Goal: Navigation & Orientation: Find specific page/section

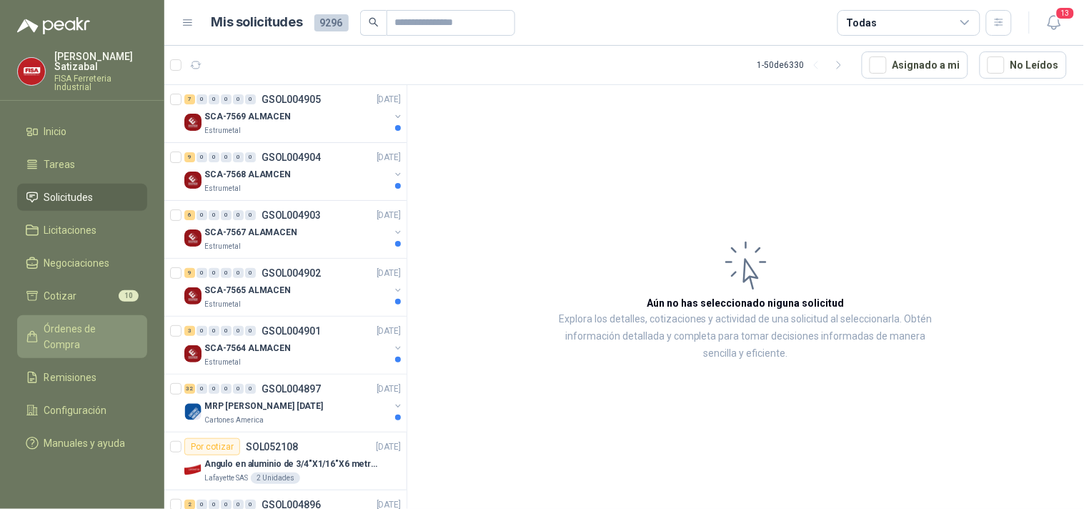
click at [82, 321] on span "Órdenes de Compra" at bounding box center [88, 336] width 89 height 31
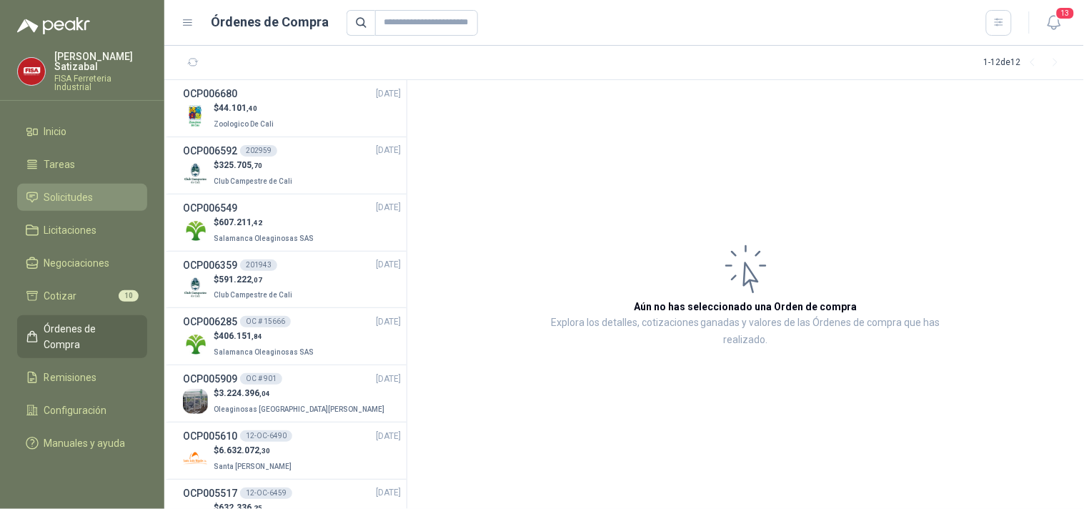
click at [83, 189] on span "Solicitudes" at bounding box center [68, 197] width 49 height 16
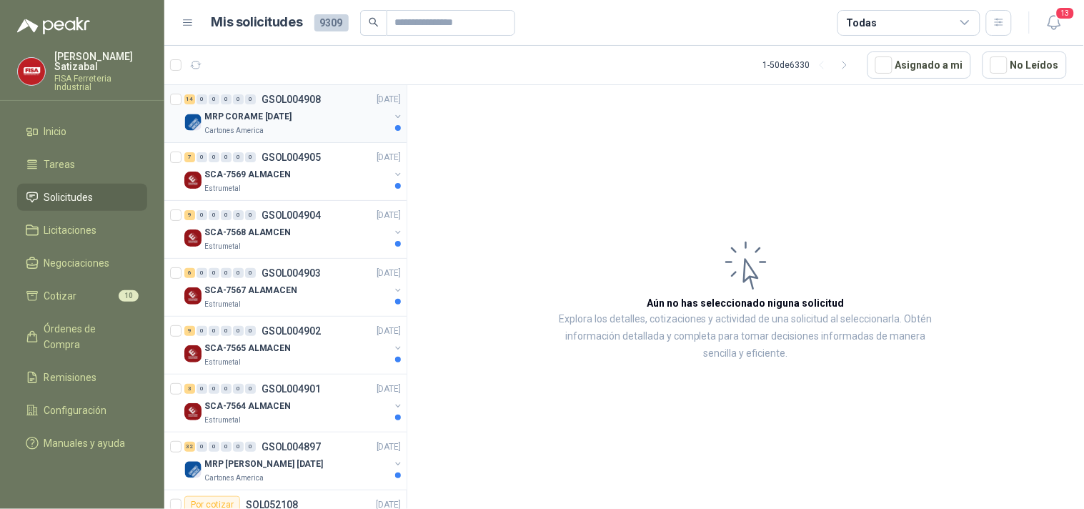
click at [318, 91] on div "14 0 0 0 0 0 GSOL004908 14/08/25" at bounding box center [293, 99] width 219 height 17
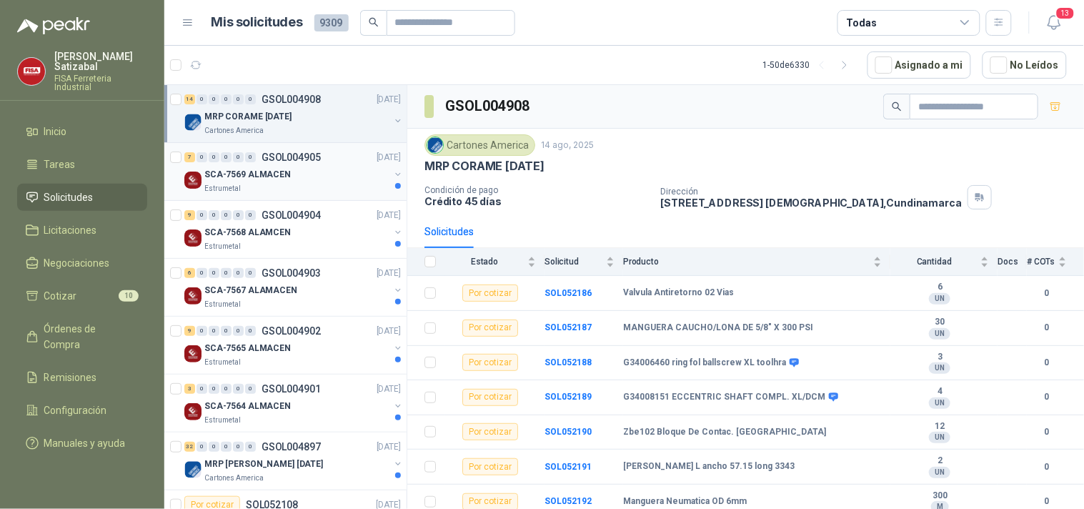
click at [323, 154] on div "7 0 0 0 0 0 GSOL004905 14/08/25" at bounding box center [293, 157] width 219 height 17
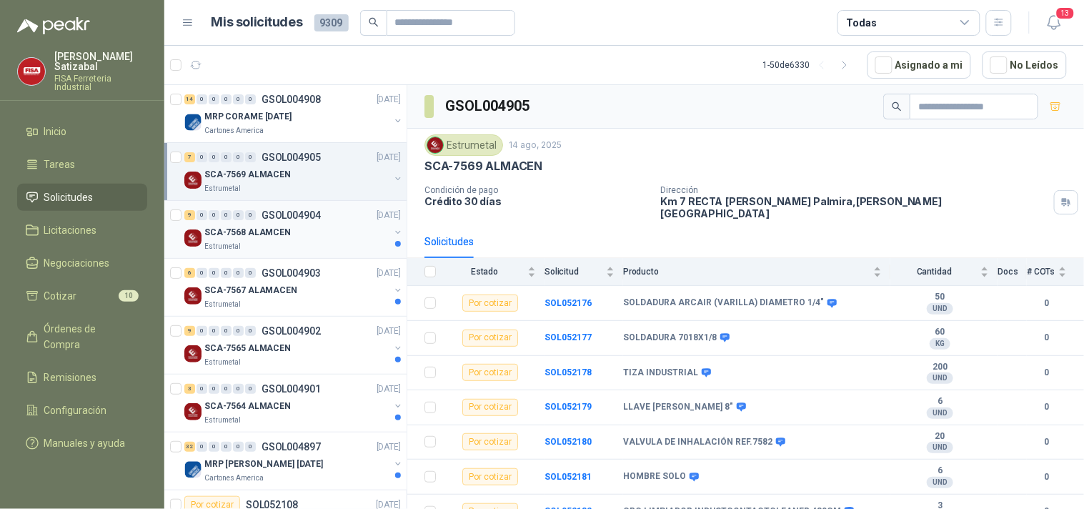
click at [306, 237] on div "SCA-7568 ALAMCEN" at bounding box center [296, 232] width 185 height 17
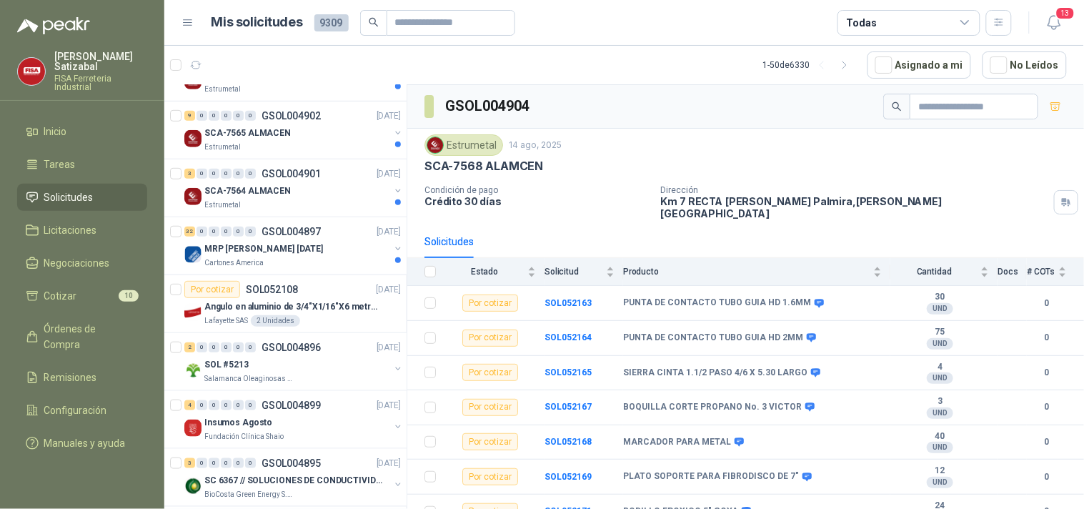
scroll to position [198, 0]
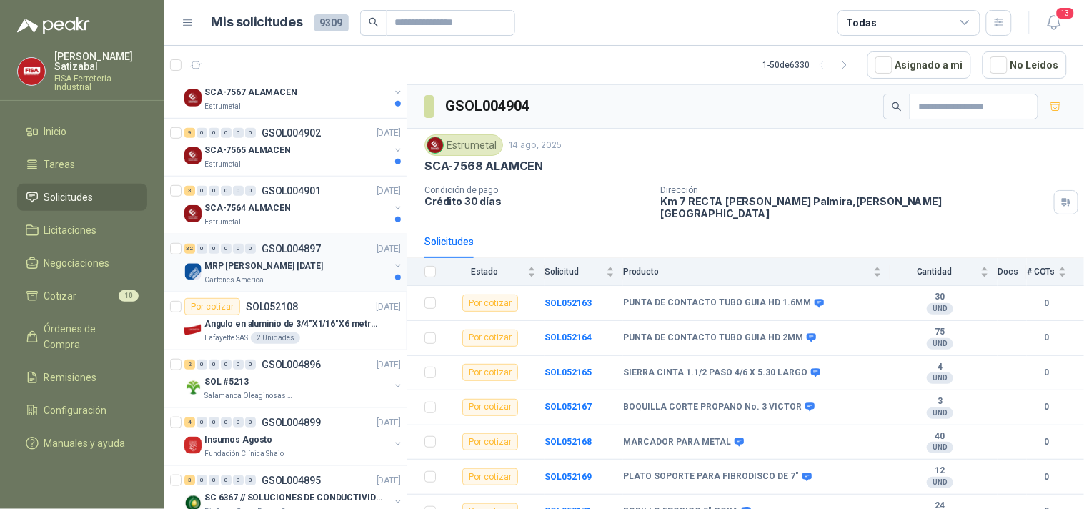
click at [314, 263] on div "MRP [PERSON_NAME] [DATE]" at bounding box center [296, 265] width 185 height 17
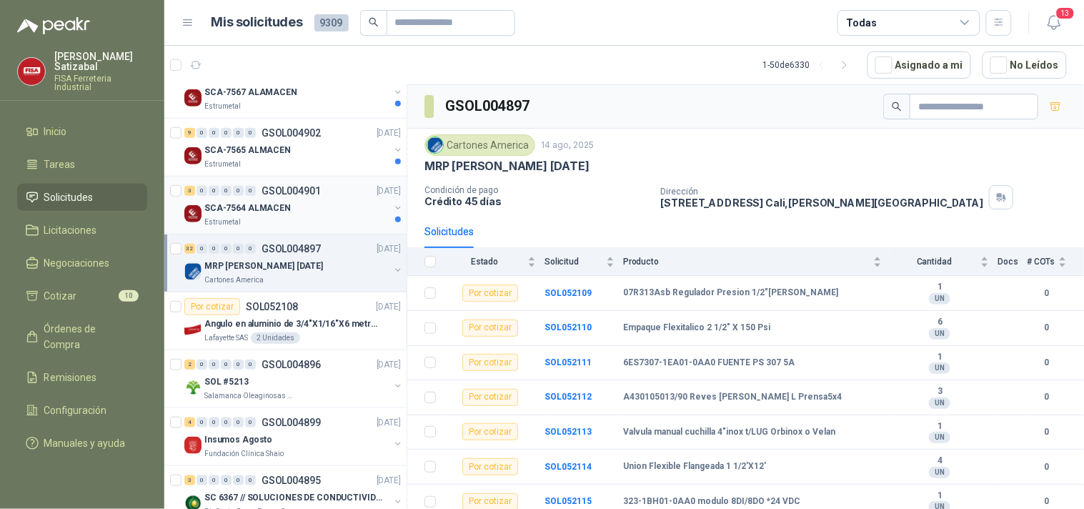
click at [337, 187] on div "3 0 0 0 0 0 GSOL004901 14/08/25" at bounding box center [293, 190] width 219 height 17
